Goal: Register for event/course: Register for event/course

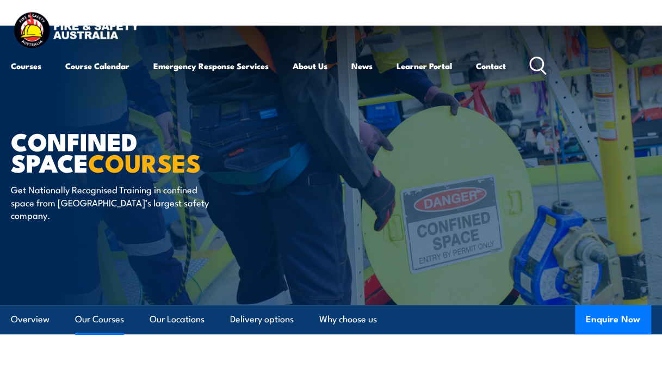
click at [109, 318] on link "Our Courses" at bounding box center [99, 319] width 49 height 29
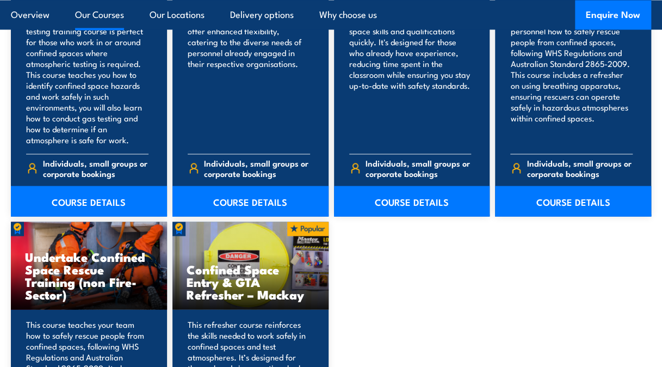
scroll to position [851, 0]
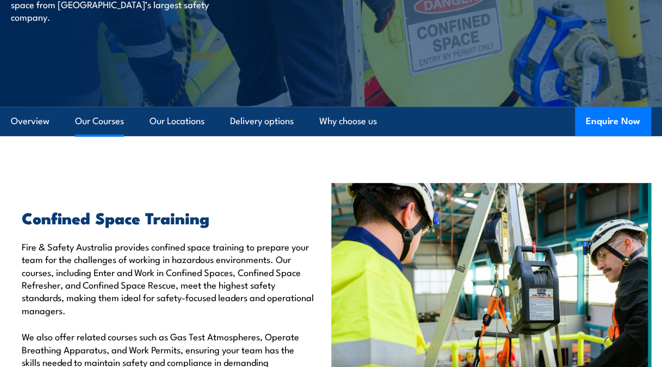
click at [97, 119] on link "Our Courses" at bounding box center [99, 121] width 49 height 29
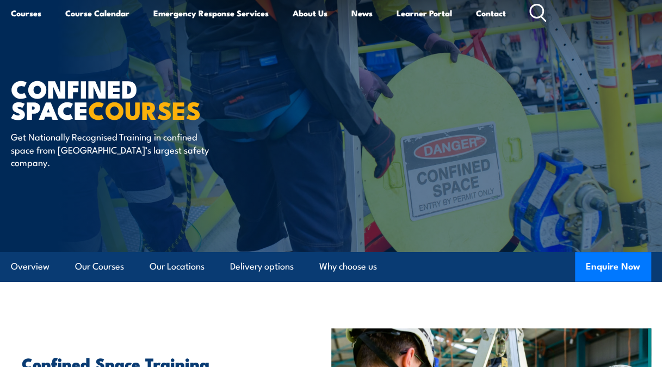
scroll to position [0, 0]
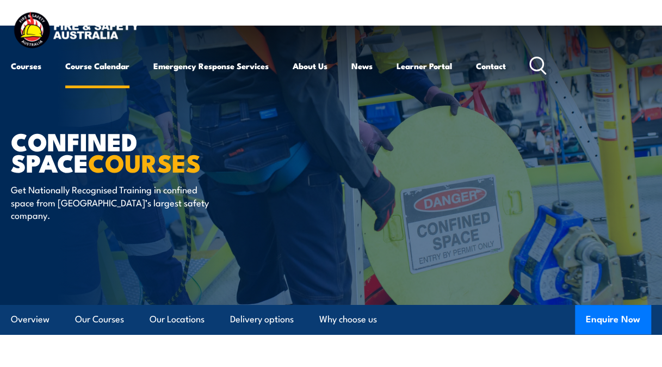
click at [111, 67] on link "Course Calendar" at bounding box center [97, 66] width 64 height 26
click at [113, 68] on link "Course Calendar" at bounding box center [97, 66] width 64 height 26
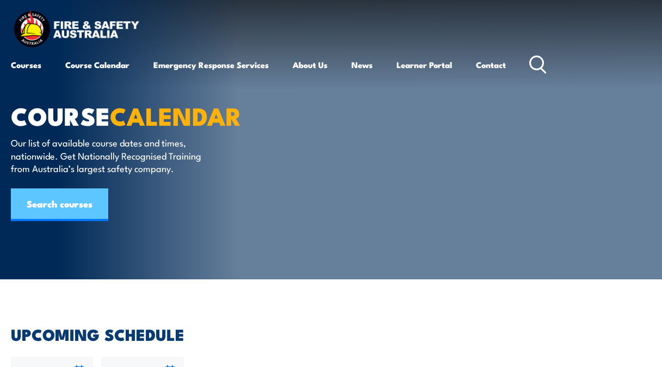
drag, startPoint x: 0, startPoint y: 0, endPoint x: 73, endPoint y: 199, distance: 212.1
click at [70, 205] on link "Search courses" at bounding box center [59, 204] width 97 height 33
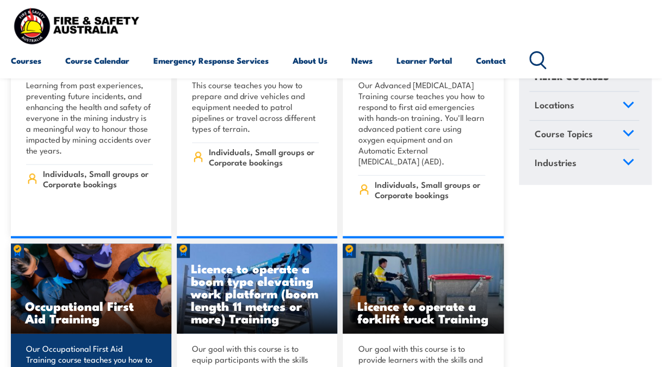
scroll to position [7074, 0]
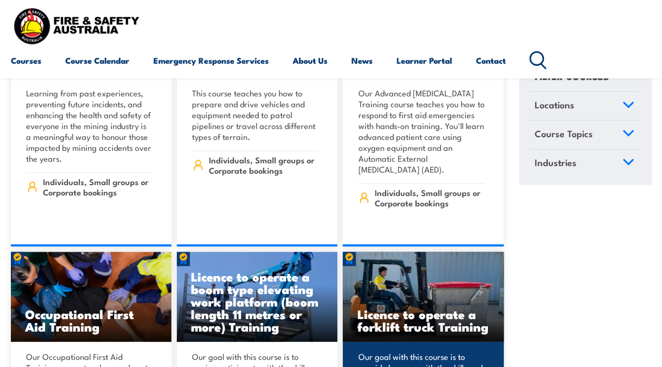
click at [388, 307] on h3 "Licence to operate a forklift truck Training" at bounding box center [423, 319] width 132 height 25
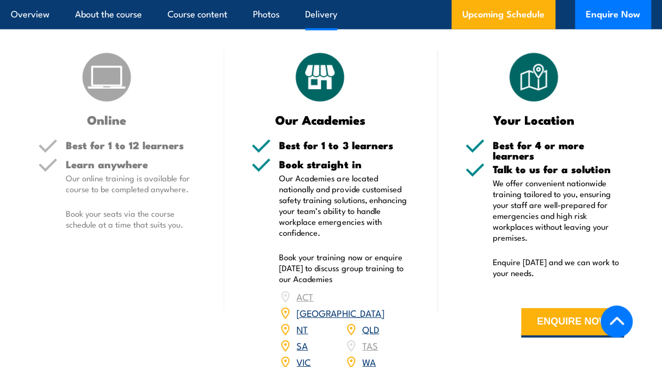
scroll to position [1524, 0]
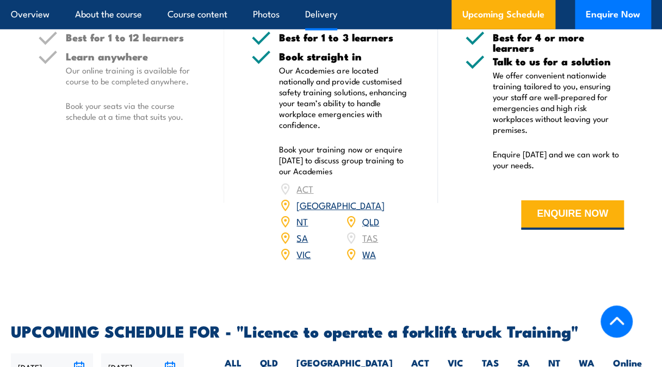
click at [303, 231] on link "SA" at bounding box center [302, 237] width 11 height 13
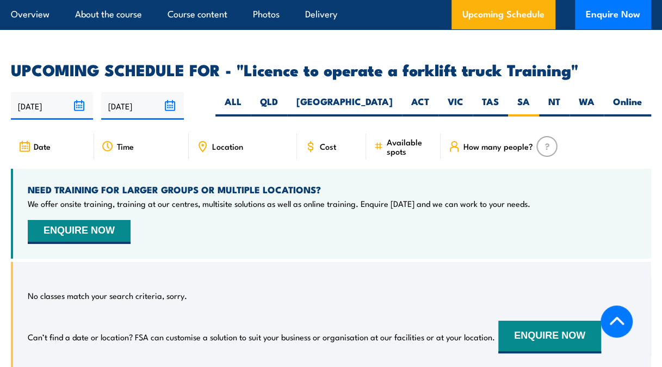
scroll to position [1709, 0]
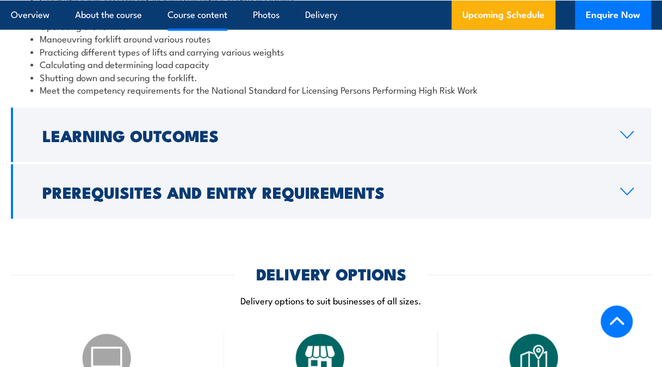
scroll to position [1034, 0]
